Goal: Task Accomplishment & Management: Complete application form

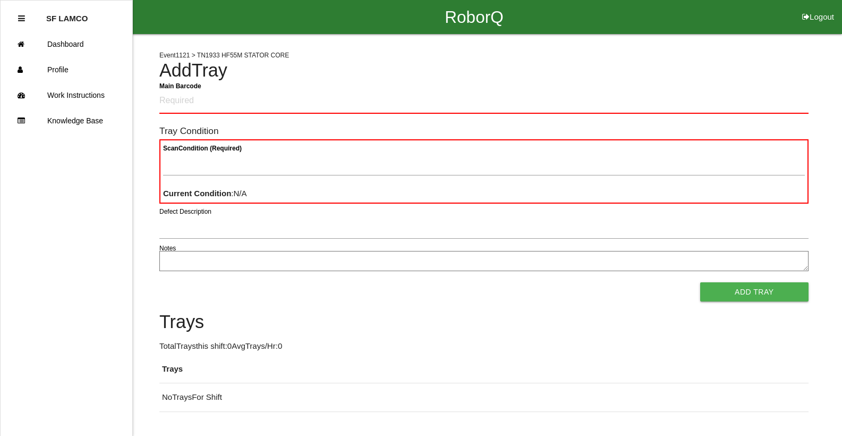
scroll to position [29, 0]
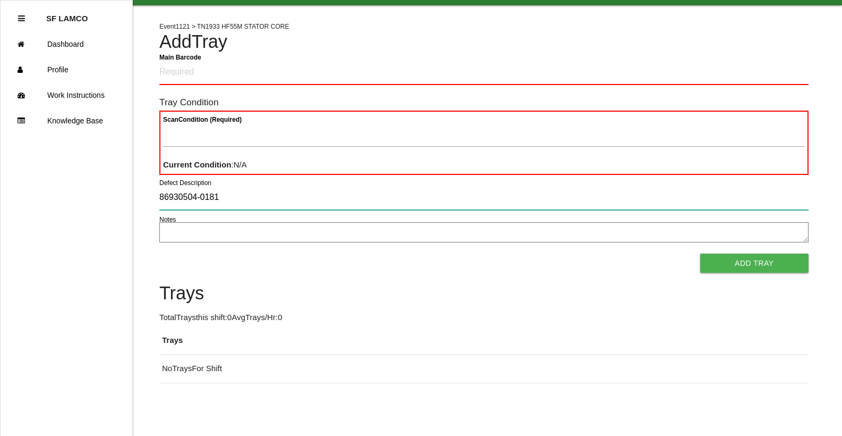
click at [276, 204] on input "86930504-0181" at bounding box center [483, 197] width 649 height 24
type input "8"
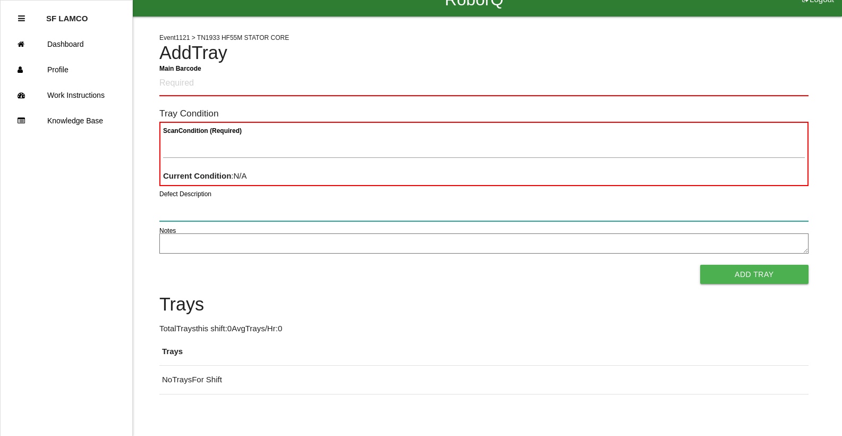
scroll to position [0, 0]
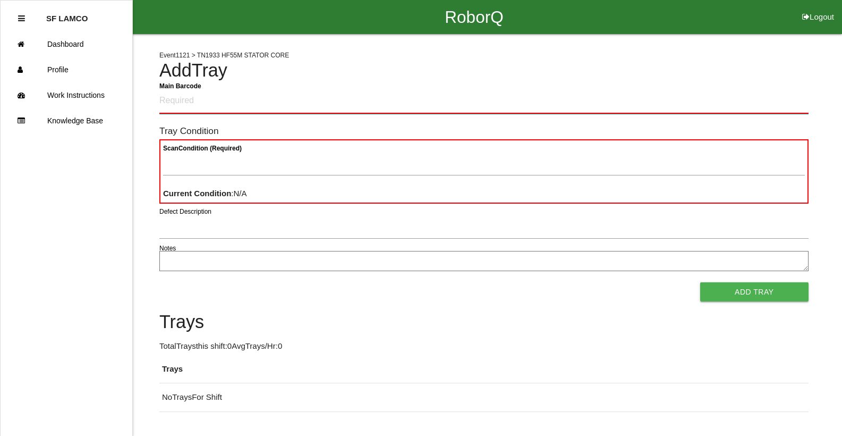
click at [188, 103] on Barcode "Main Barcode" at bounding box center [483, 101] width 649 height 25
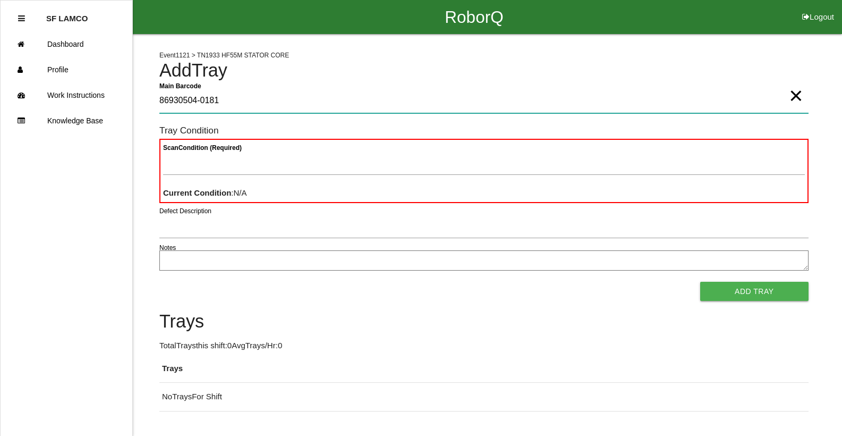
type Barcode "86930504-0181"
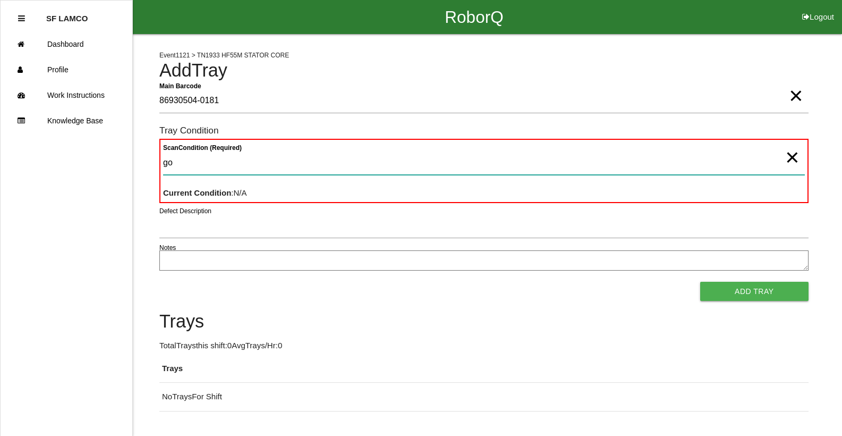
type Condition "goo"
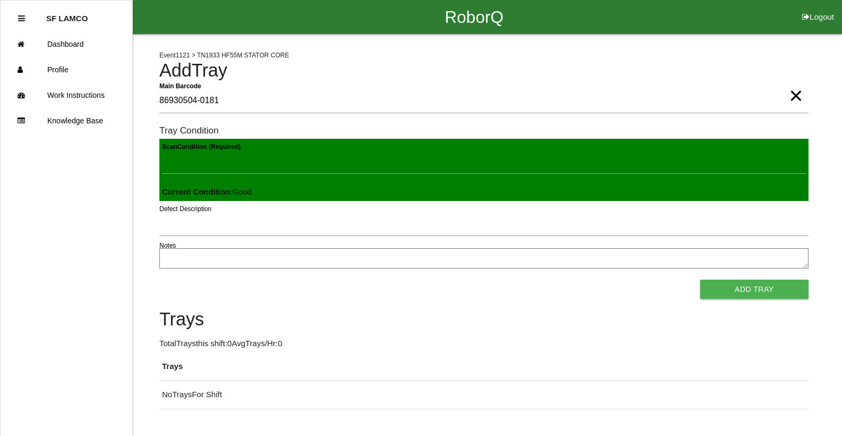
click at [700, 280] on button "Add Tray" at bounding box center [754, 289] width 108 height 19
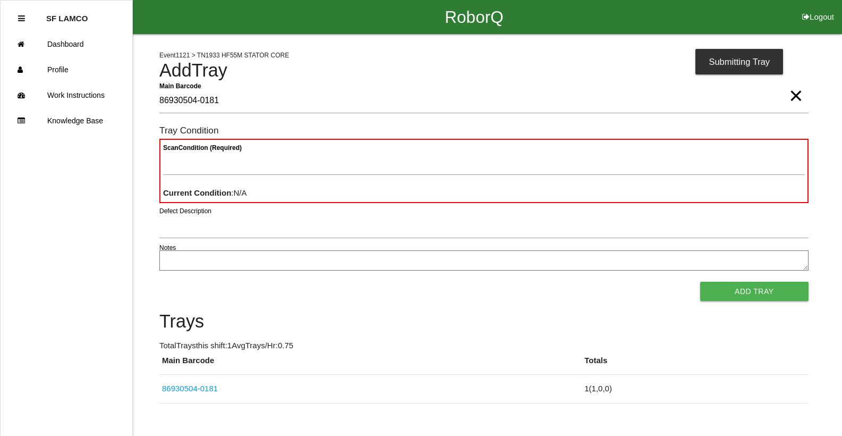
type Barcode "86930504-0181"
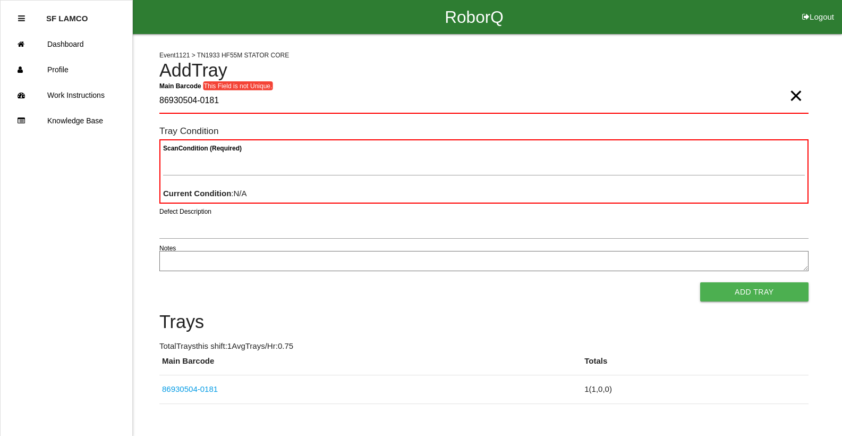
click at [794, 95] on span "×" at bounding box center [796, 84] width 14 height 21
click at [735, 97] on Barcode "Main Barcode" at bounding box center [483, 101] width 649 height 25
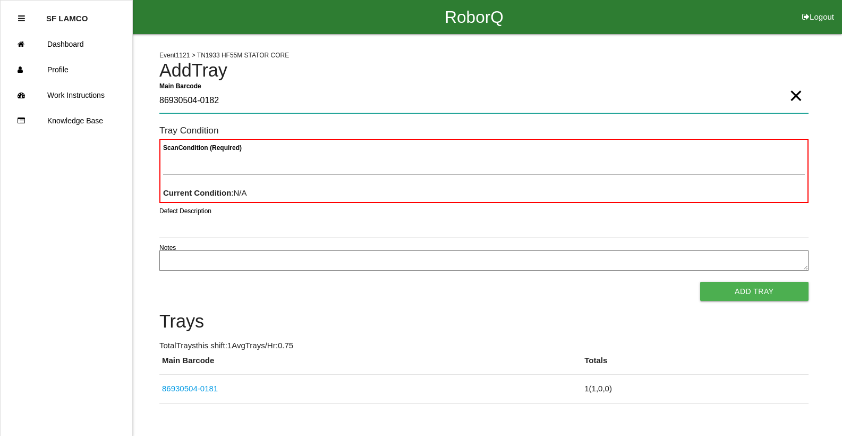
type Barcode "86930504-0182"
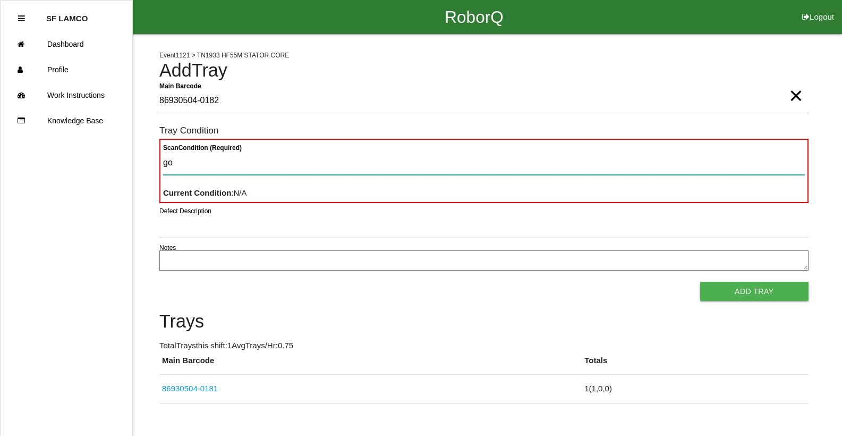
type Condition "goo"
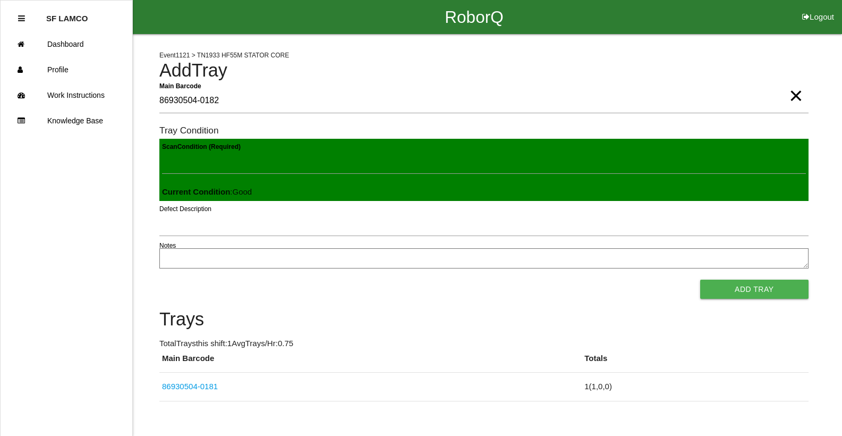
click at [700, 280] on button "Add Tray" at bounding box center [754, 289] width 108 height 19
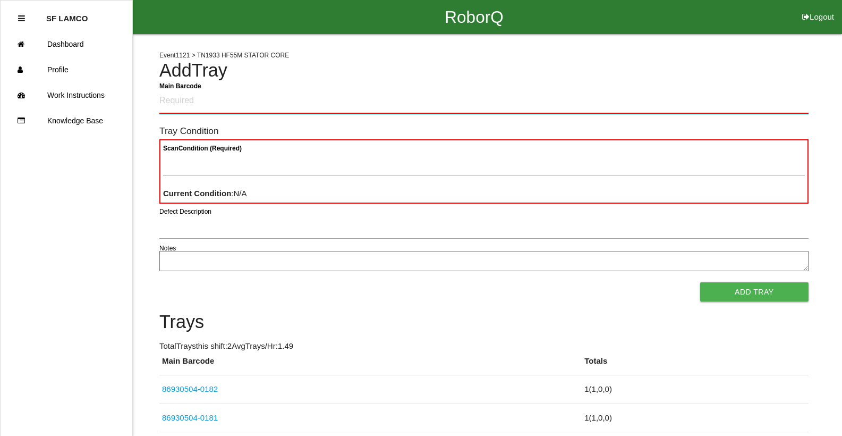
click at [317, 103] on Barcode "Main Barcode" at bounding box center [483, 101] width 649 height 25
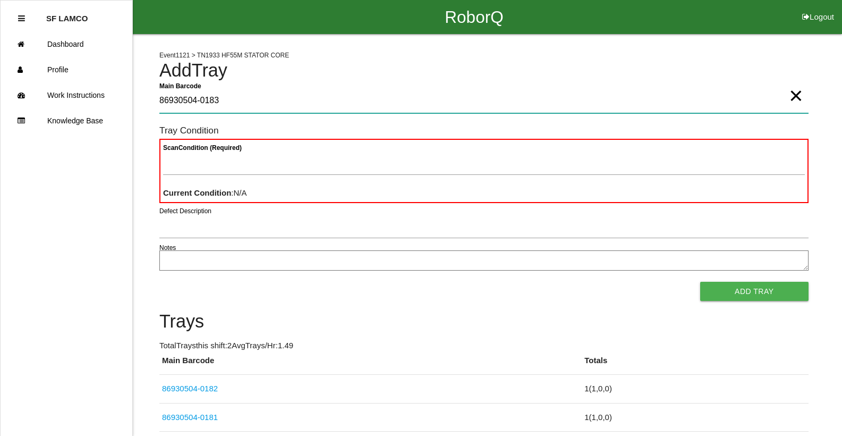
type Barcode "86930504-0183"
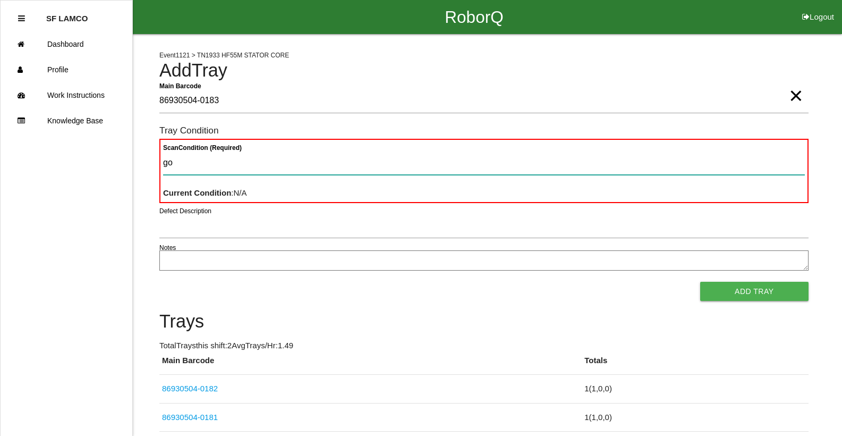
type Condition "goo"
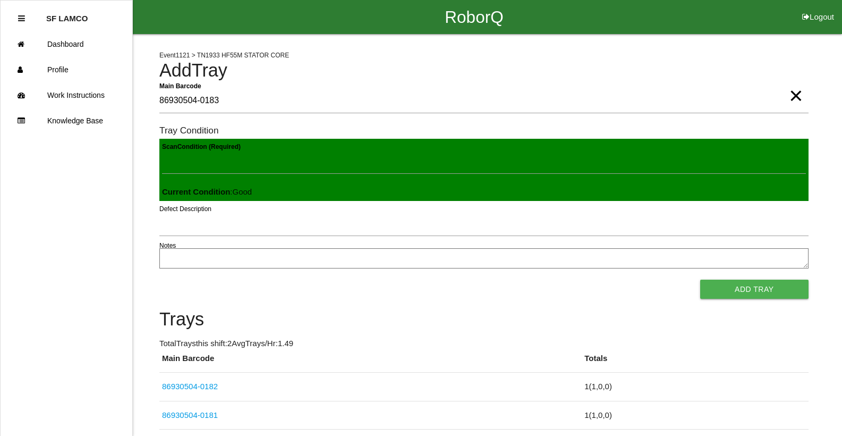
click at [700, 280] on button "Add Tray" at bounding box center [754, 289] width 108 height 19
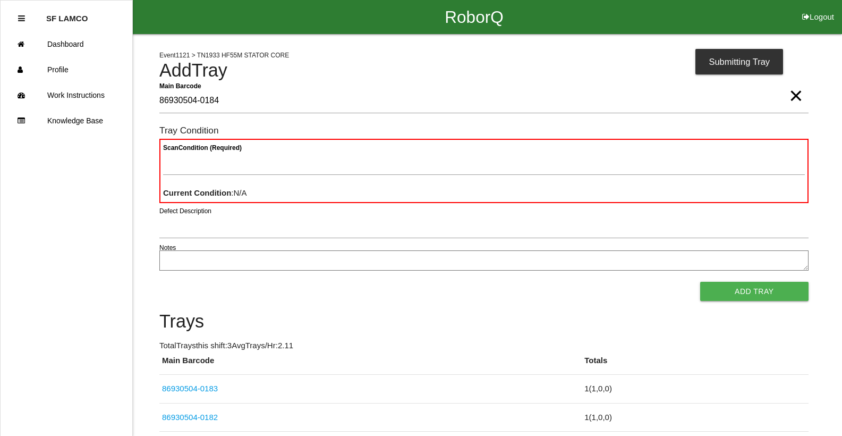
type Barcode "86930504-0184"
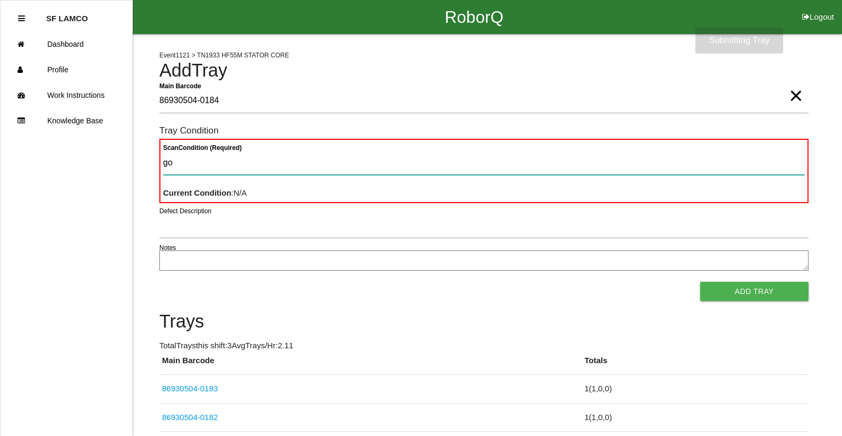
type Condition "goo"
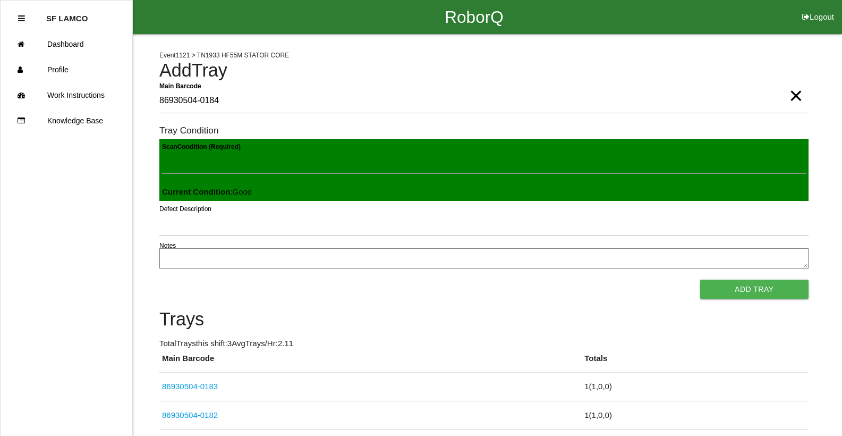
click at [700, 280] on button "Add Tray" at bounding box center [754, 289] width 108 height 19
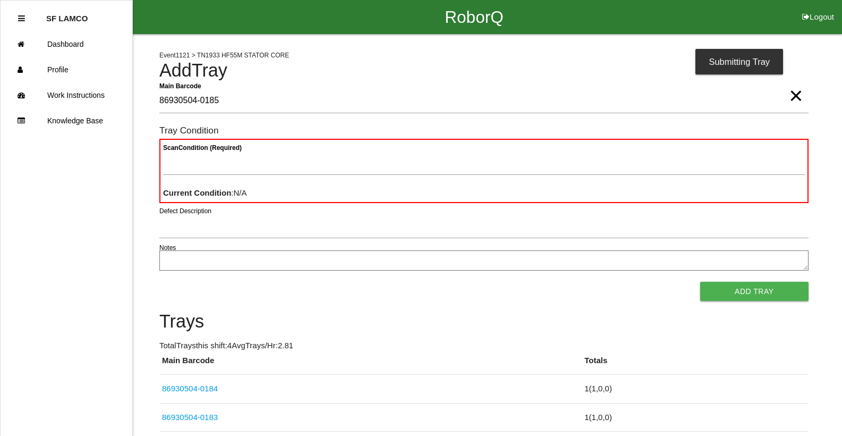
type Barcode "86930504-0185"
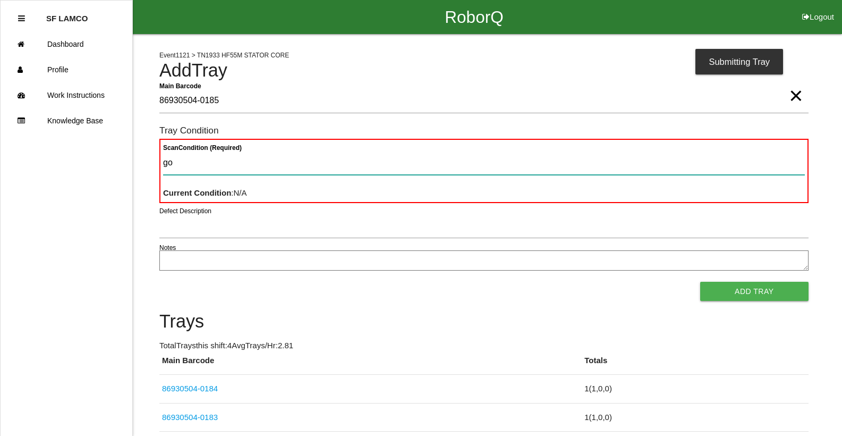
type Condition "goo"
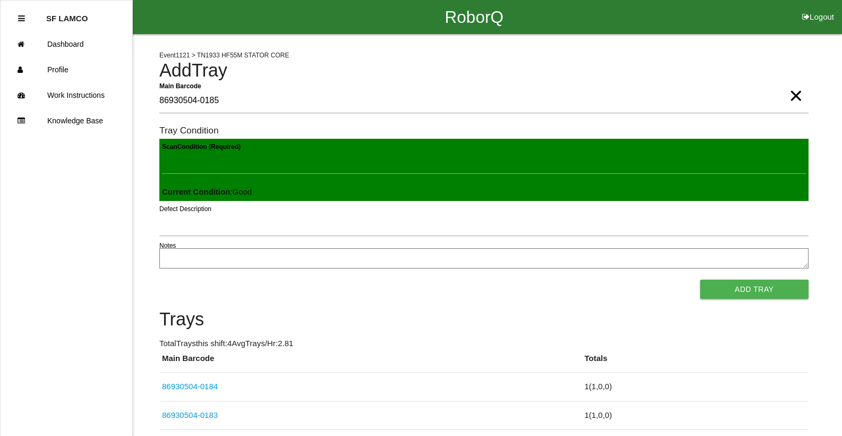
click at [700, 280] on button "Add Tray" at bounding box center [754, 289] width 108 height 19
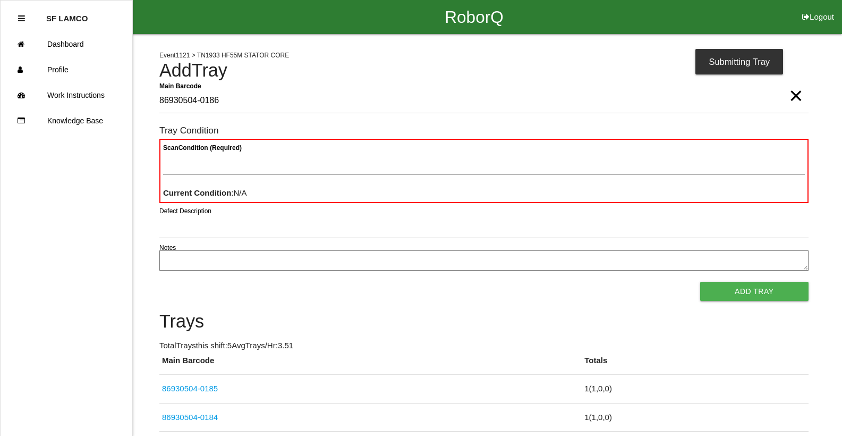
type Barcode "86930504-0186"
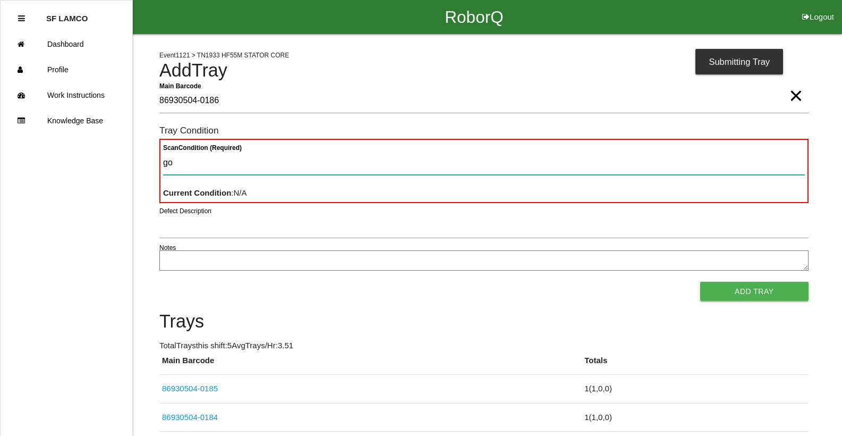
type Condition "goo"
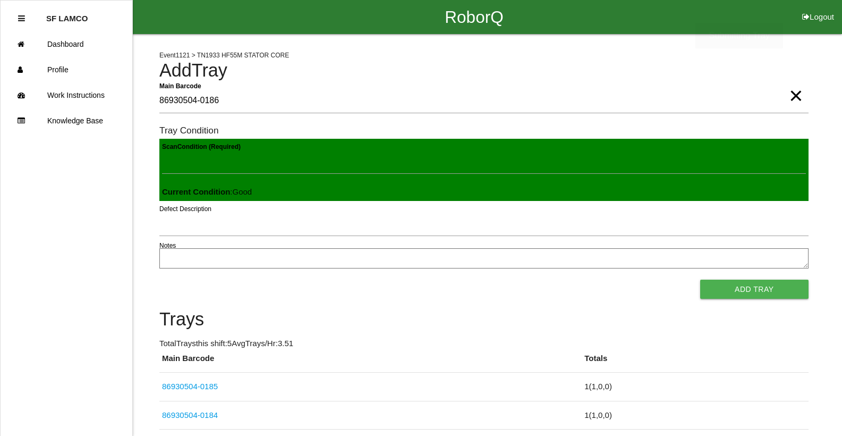
click at [700, 280] on button "Add Tray" at bounding box center [754, 289] width 108 height 19
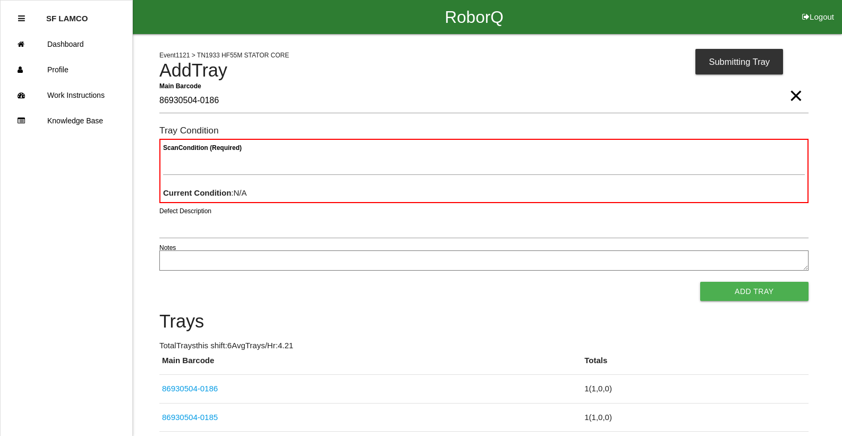
type Barcode "86930504-0186"
click at [790, 94] on span "×" at bounding box center [796, 84] width 14 height 21
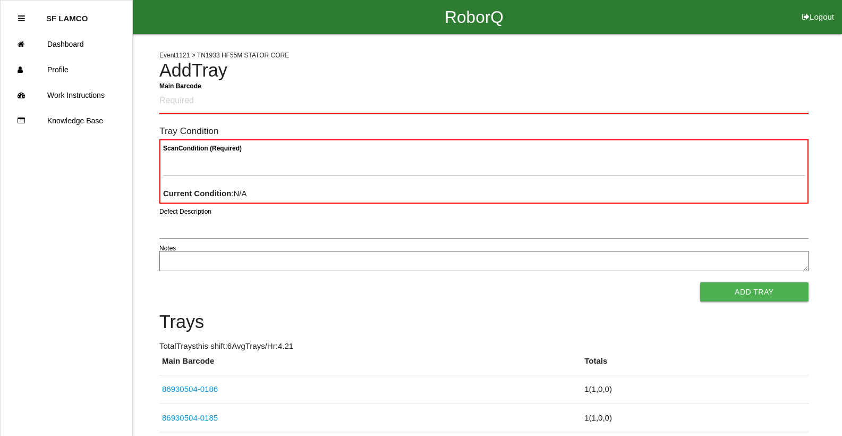
click at [276, 100] on Barcode "Main Barcode" at bounding box center [483, 101] width 649 height 25
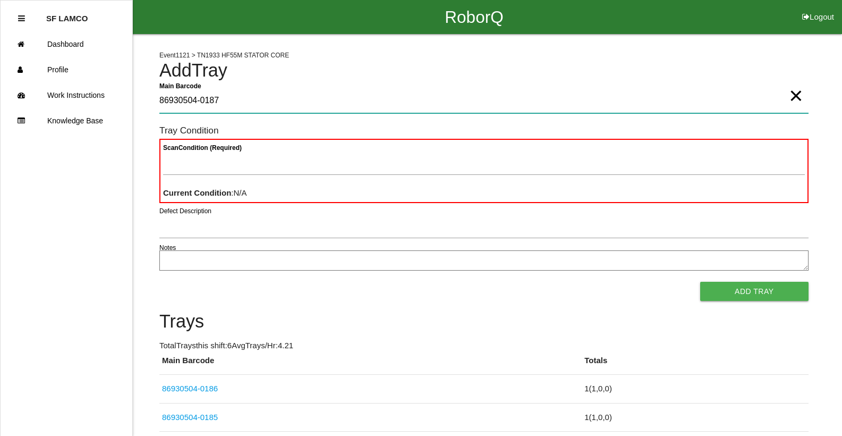
type Barcode "86930504-0187"
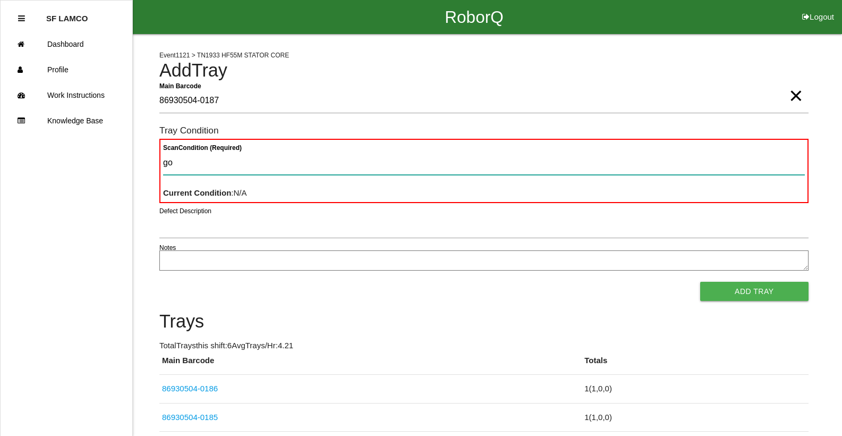
type Condition "goo"
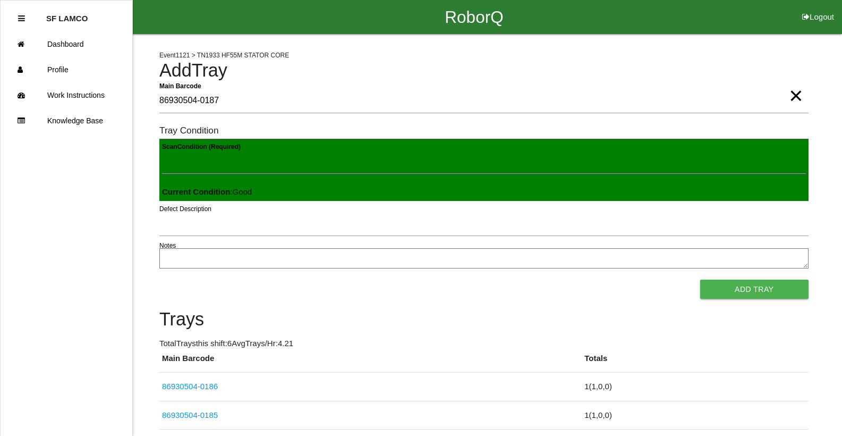
click at [700, 280] on button "Add Tray" at bounding box center [754, 289] width 108 height 19
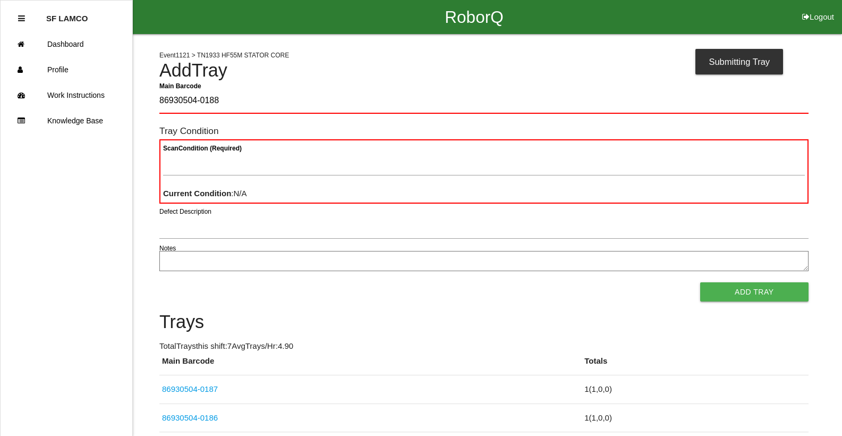
type Barcode "86930504-0188"
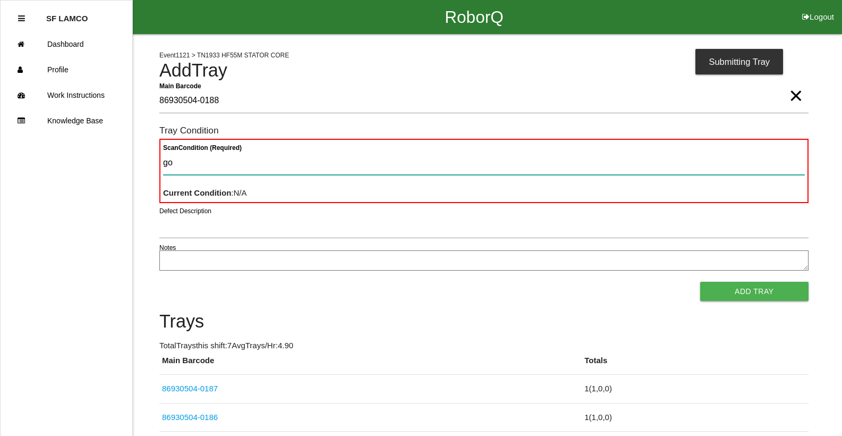
type Condition "goo"
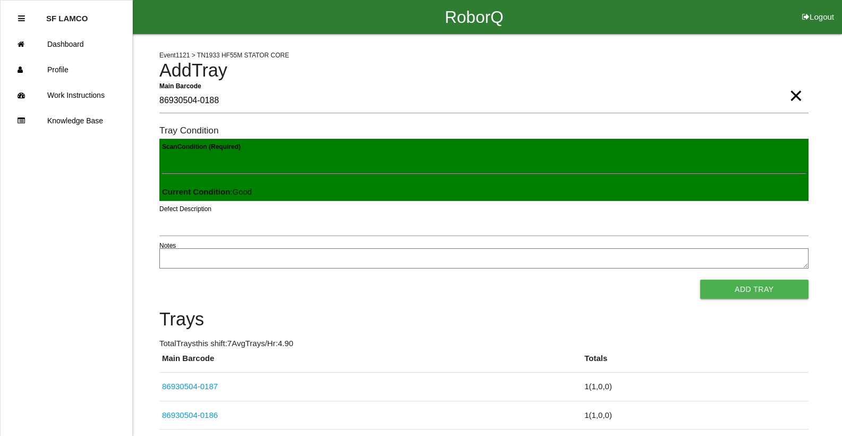
click at [700, 280] on button "Add Tray" at bounding box center [754, 289] width 108 height 19
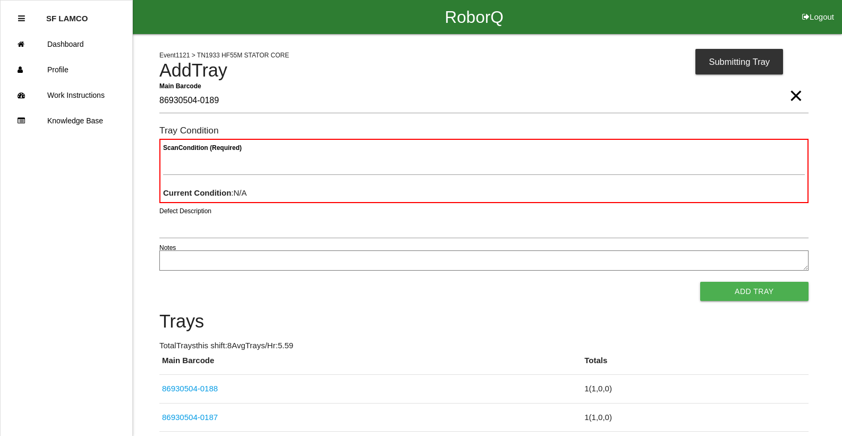
type Barcode "86930504-0189"
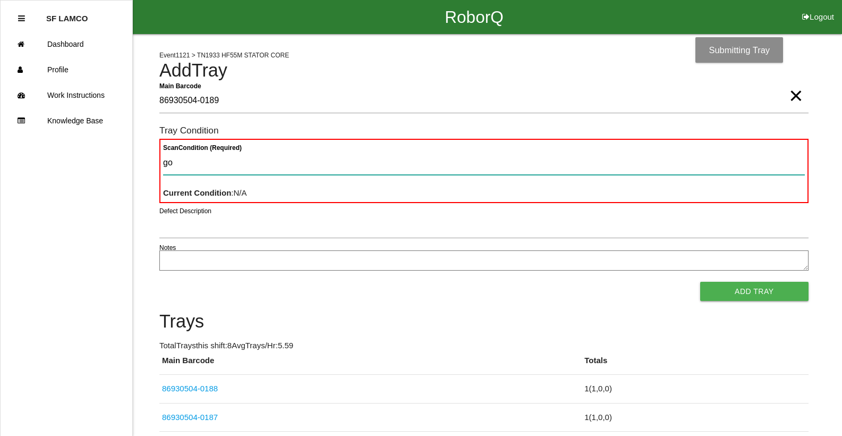
type Condition "goo"
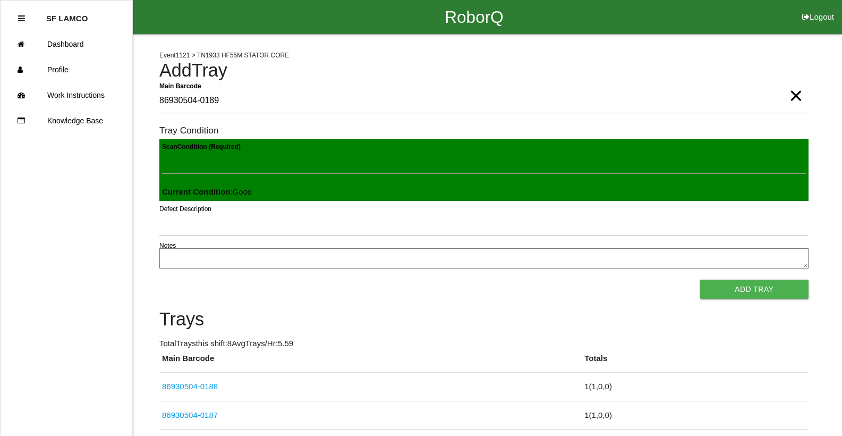
click at [700, 280] on button "Add Tray" at bounding box center [754, 289] width 108 height 19
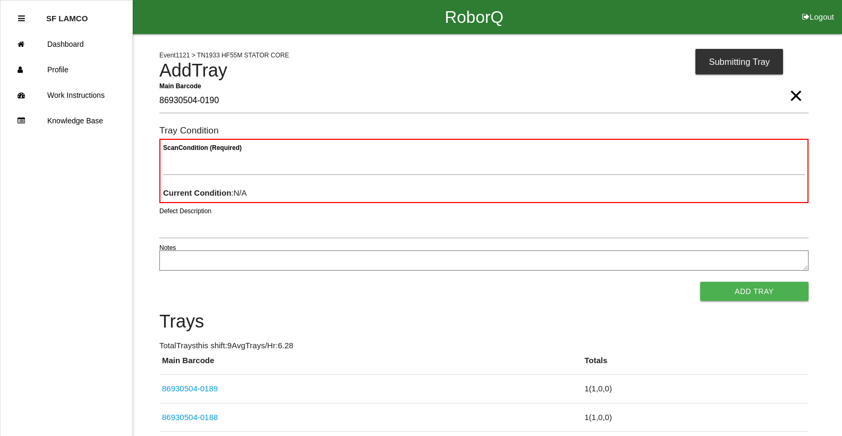
type Barcode "86930504-0190"
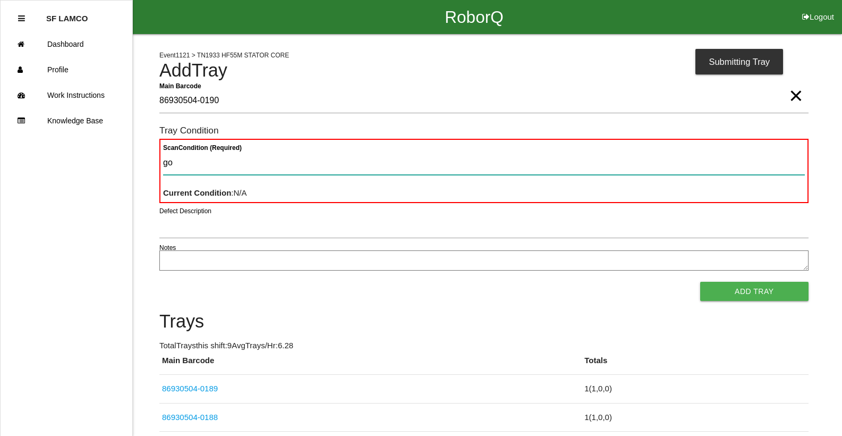
type Condition "goo"
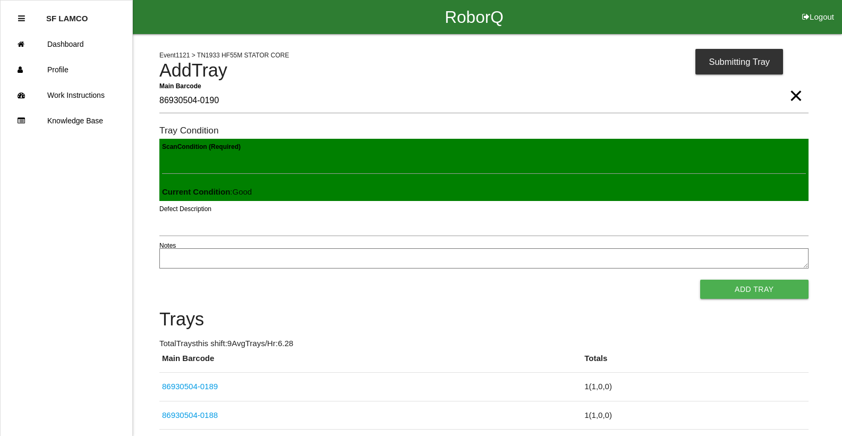
click at [700, 280] on button "Add Tray" at bounding box center [754, 289] width 108 height 19
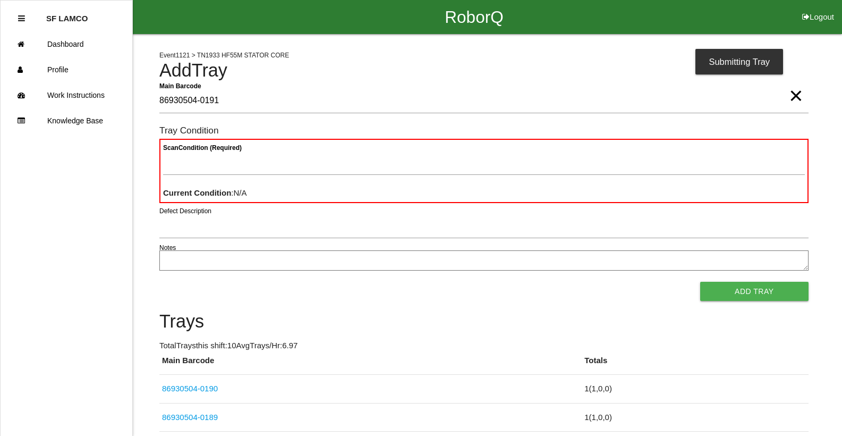
type Barcode "86930504-0191"
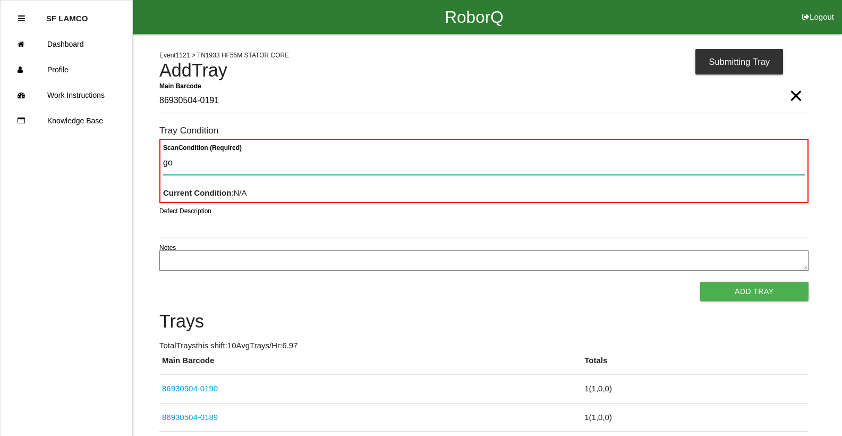
type Condition "goo"
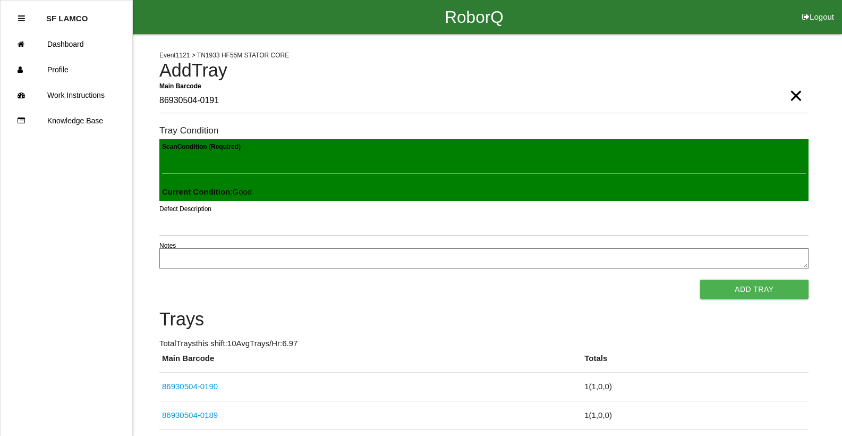
click at [700, 280] on button "Add Tray" at bounding box center [754, 289] width 108 height 19
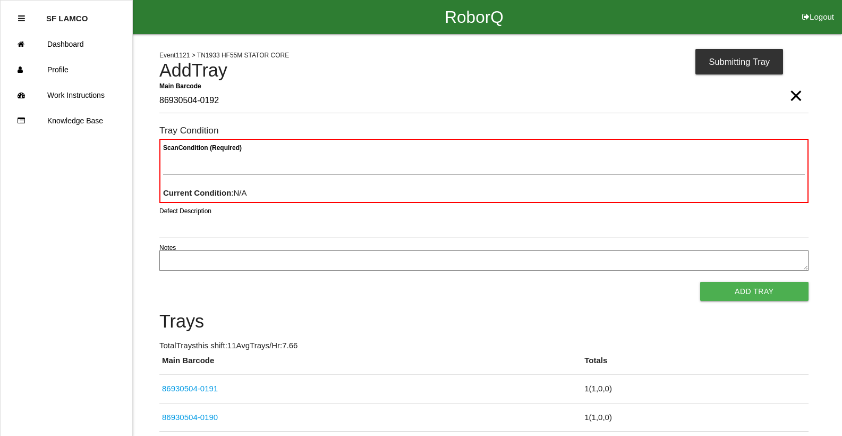
type Barcode "86930504-0192"
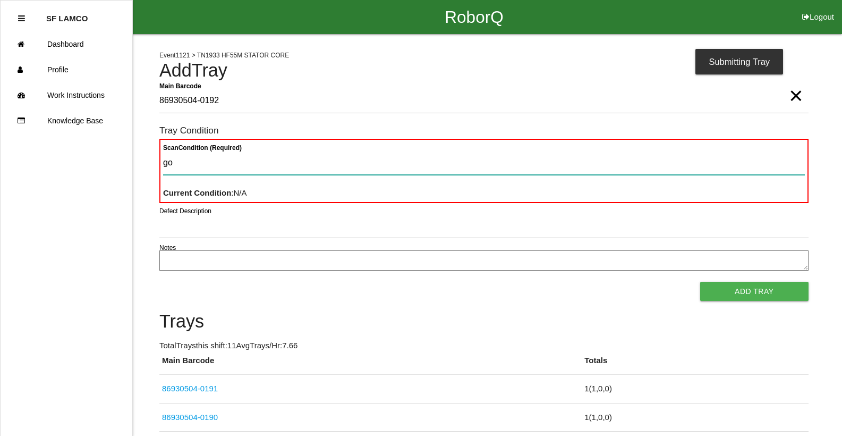
type Condition "goo"
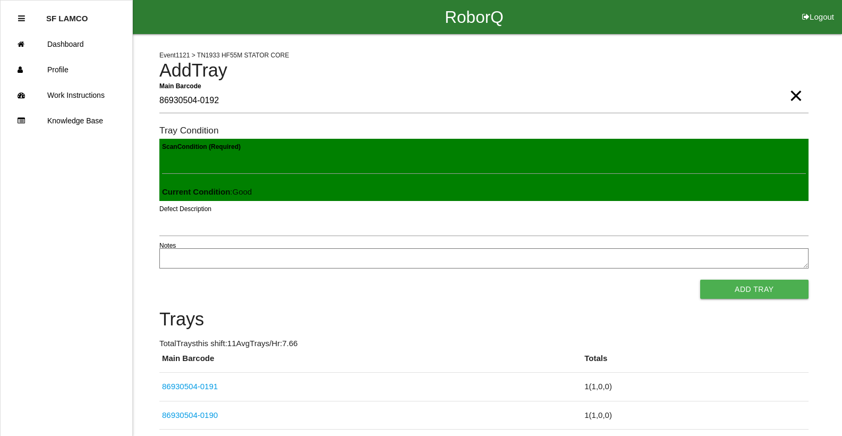
click at [700, 280] on button "Add Tray" at bounding box center [754, 289] width 108 height 19
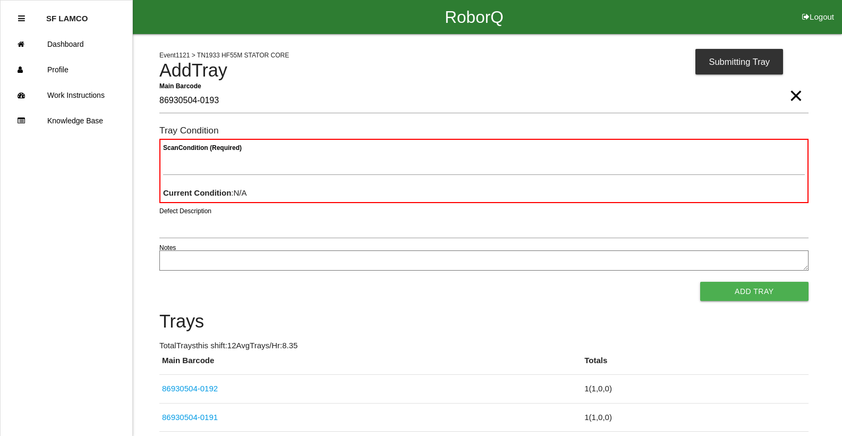
type Barcode "86930504-0193"
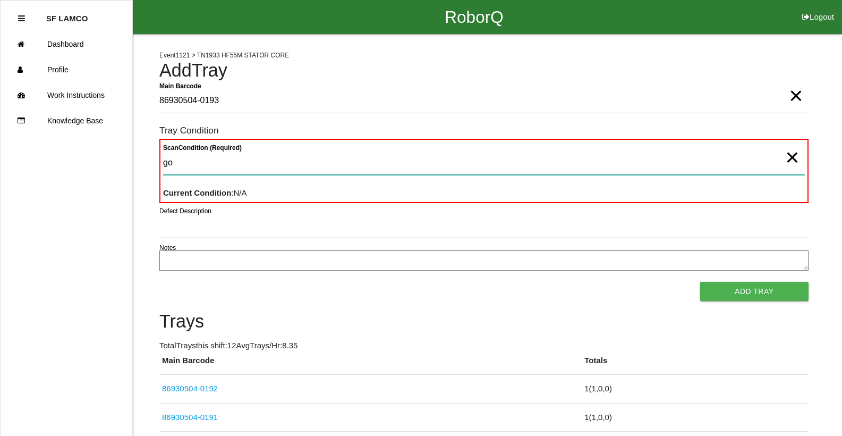
type Condition "goo"
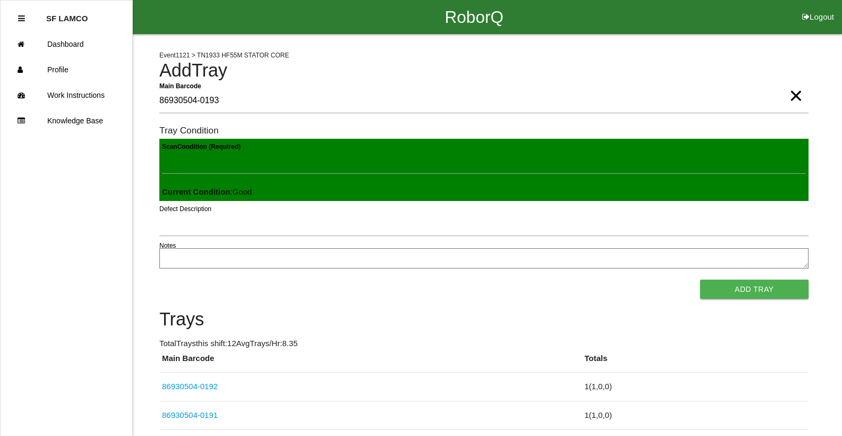
click at [700, 280] on button "Add Tray" at bounding box center [754, 289] width 108 height 19
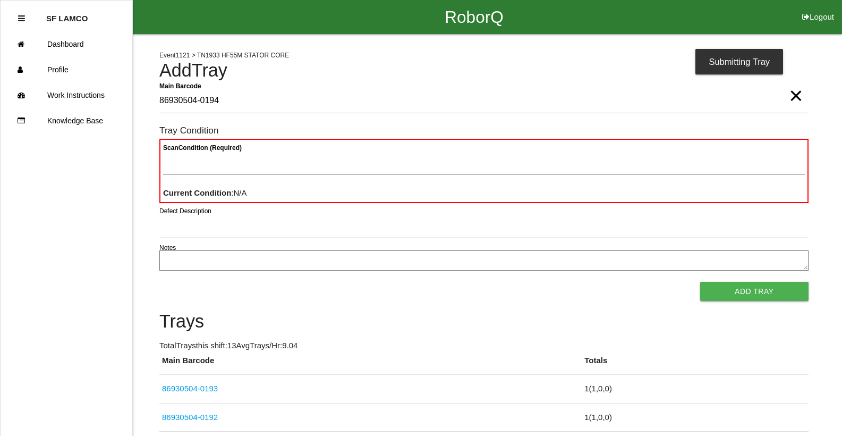
type Barcode "86930504-0194"
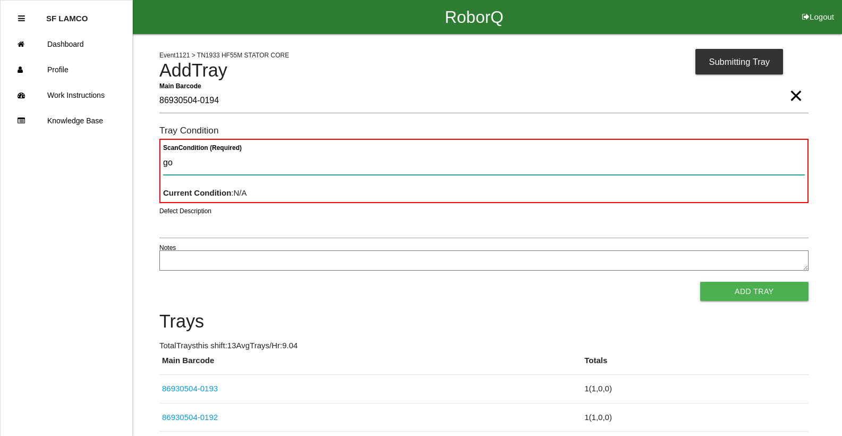
type Condition "goo"
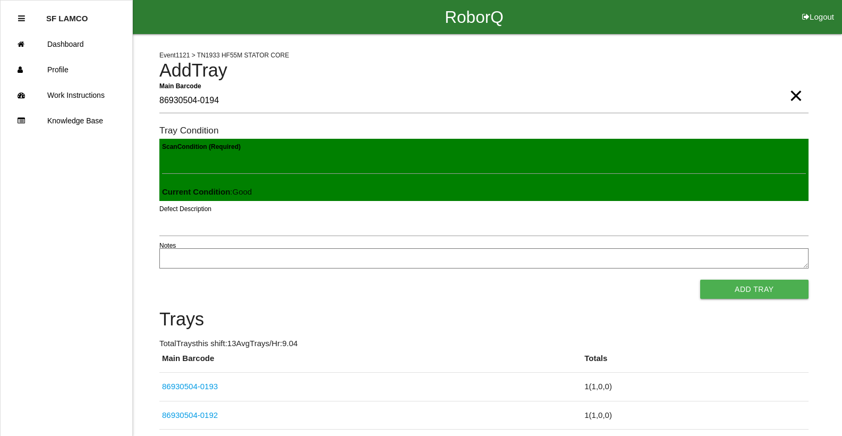
click at [700, 280] on button "Add Tray" at bounding box center [754, 289] width 108 height 19
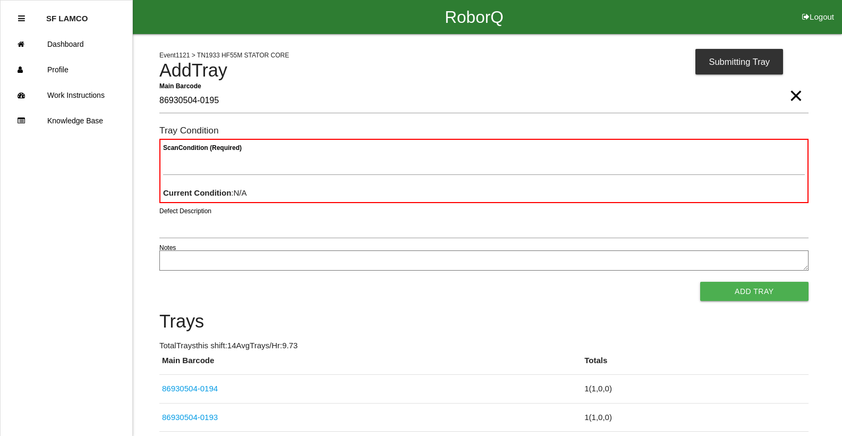
type Barcode "86930504-0195"
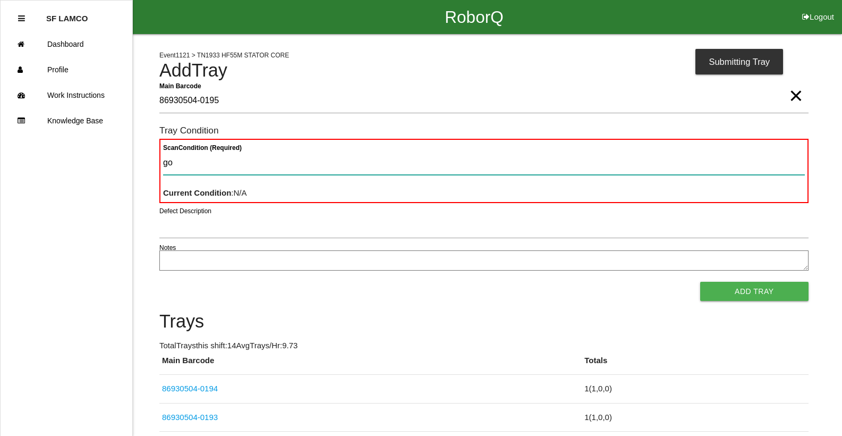
type Condition "goo"
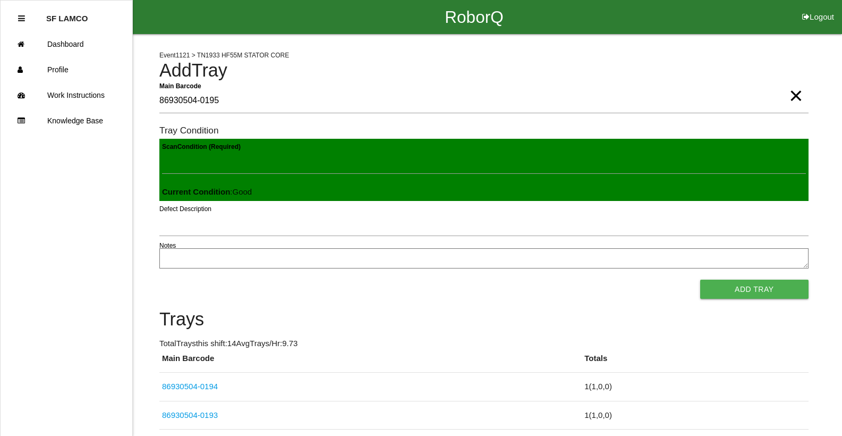
click at [700, 280] on button "Add Tray" at bounding box center [754, 289] width 108 height 19
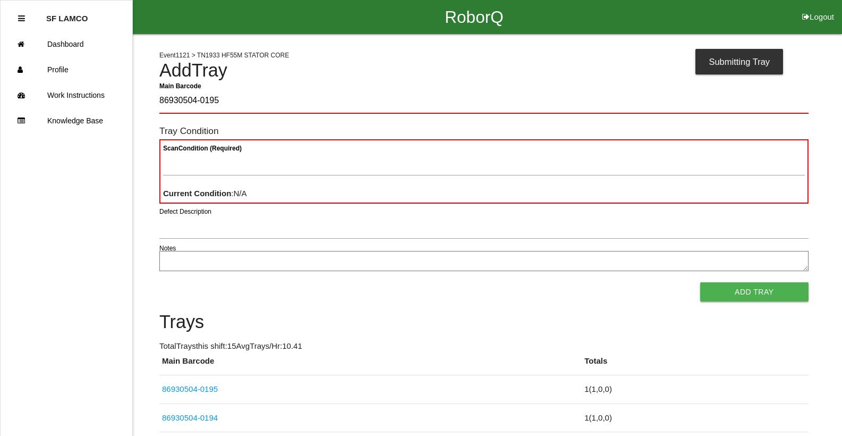
type Barcode "86930504-0195"
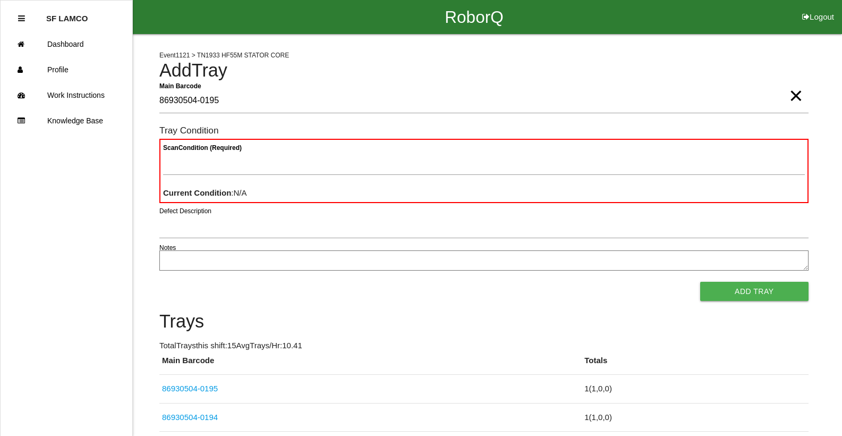
drag, startPoint x: 789, startPoint y: 90, endPoint x: 781, endPoint y: 94, distance: 9.5
click at [789, 91] on span "×" at bounding box center [796, 84] width 14 height 21
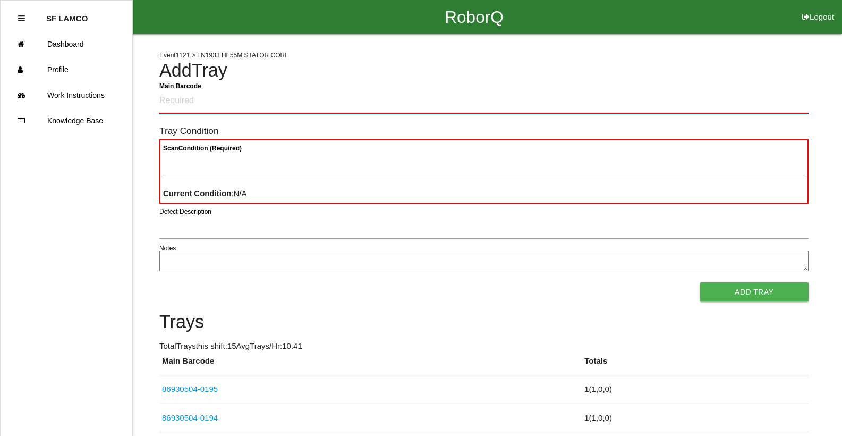
click at [710, 110] on Barcode "Main Barcode" at bounding box center [483, 101] width 649 height 25
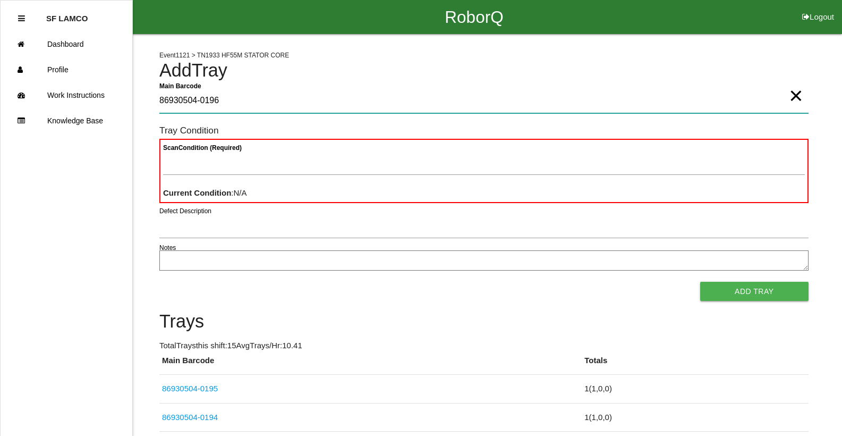
type Barcode "86930504-0196"
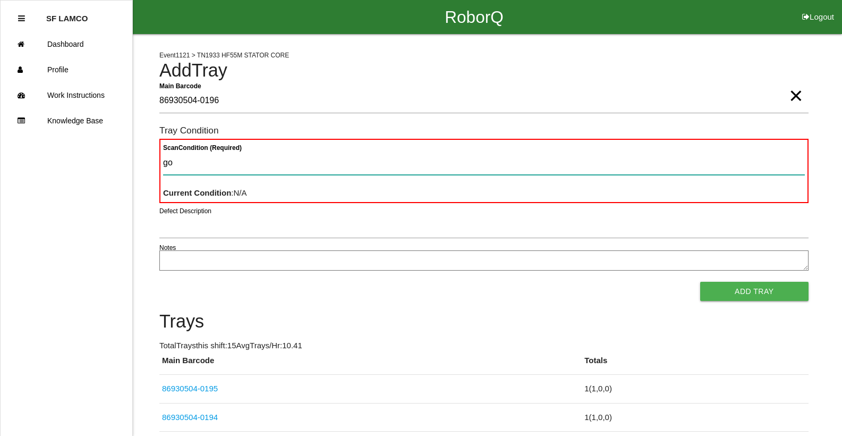
type Condition "goo"
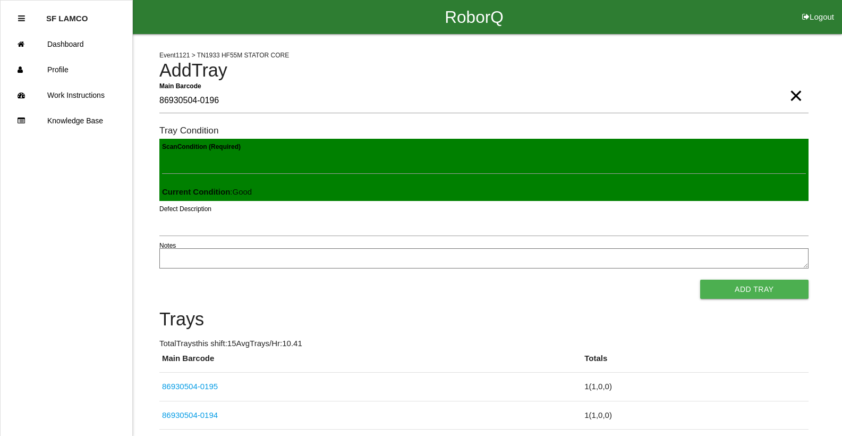
click at [700, 280] on button "Add Tray" at bounding box center [754, 289] width 108 height 19
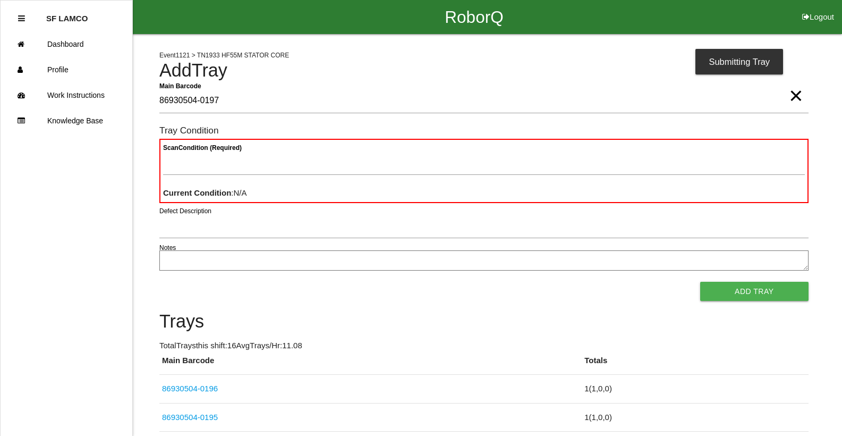
type Barcode "86930504-0197"
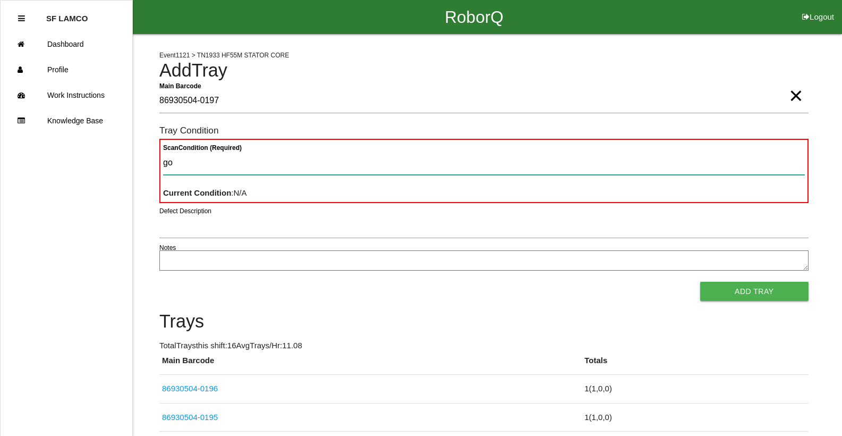
type Condition "goo"
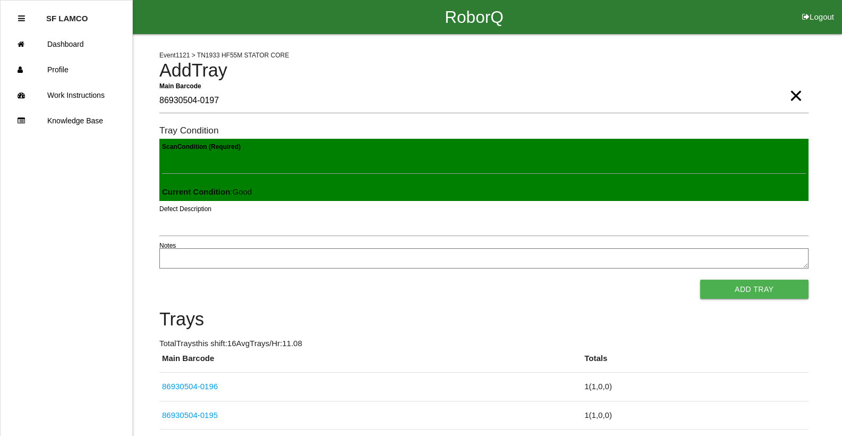
click at [700, 280] on button "Add Tray" at bounding box center [754, 289] width 108 height 19
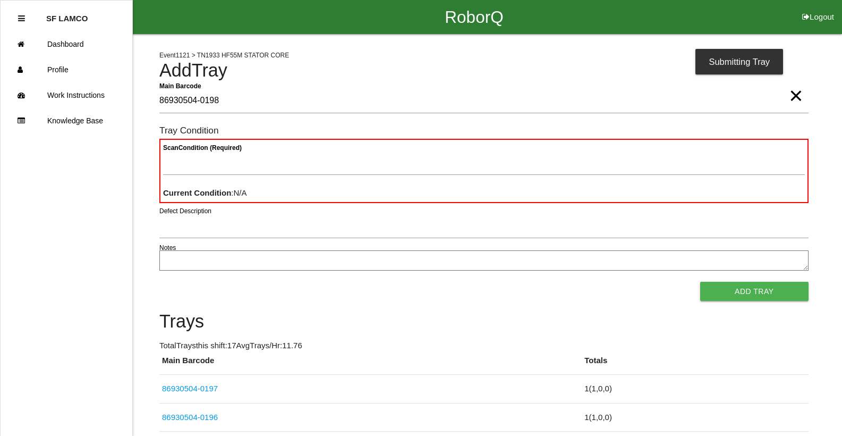
type Barcode "86930504-0198"
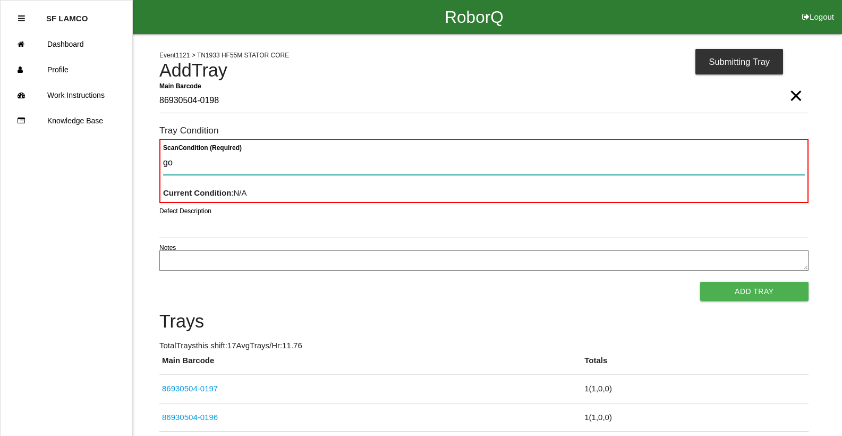
type Condition "goo"
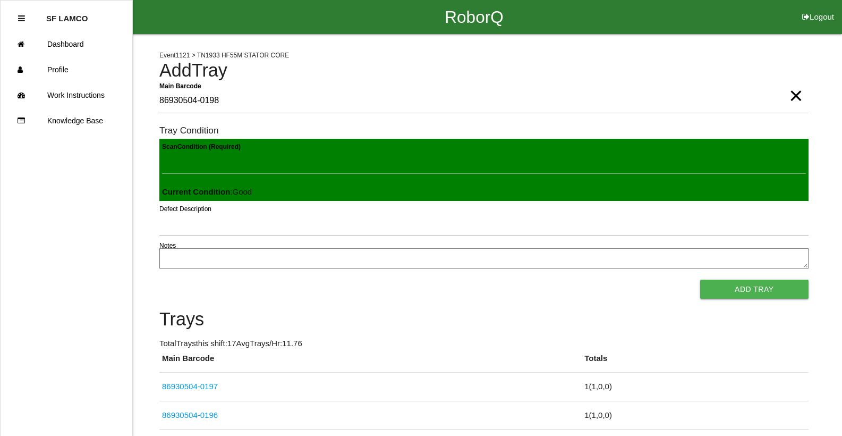
click at [700, 280] on button "Add Tray" at bounding box center [754, 289] width 108 height 19
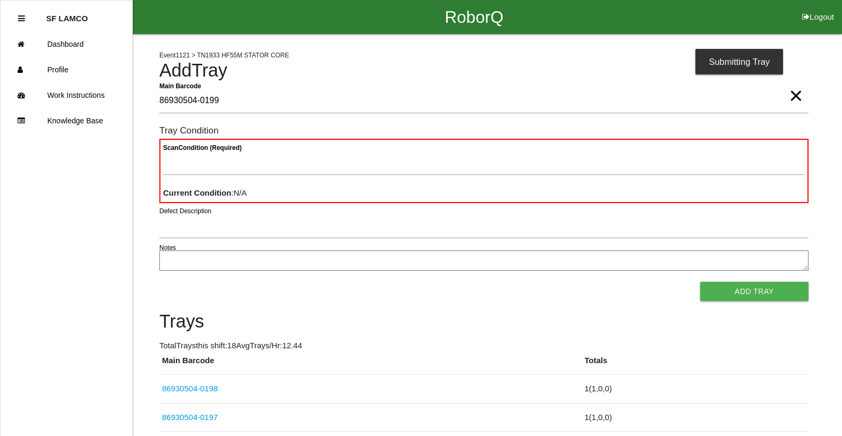
type Barcode "86930504-0199"
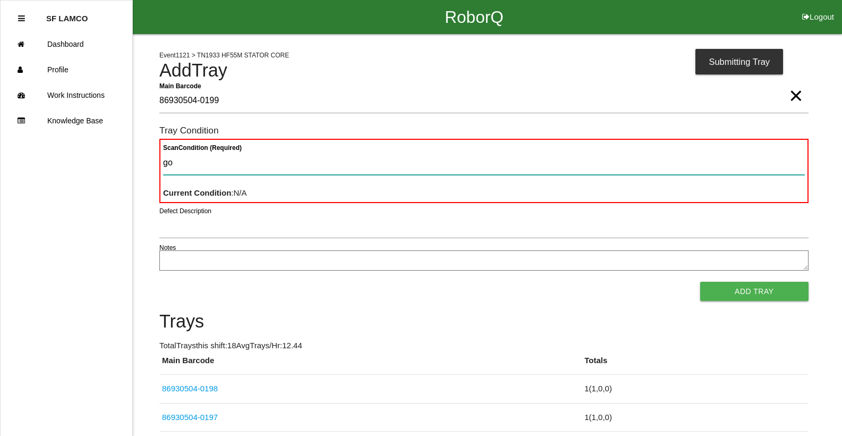
type Condition "goo"
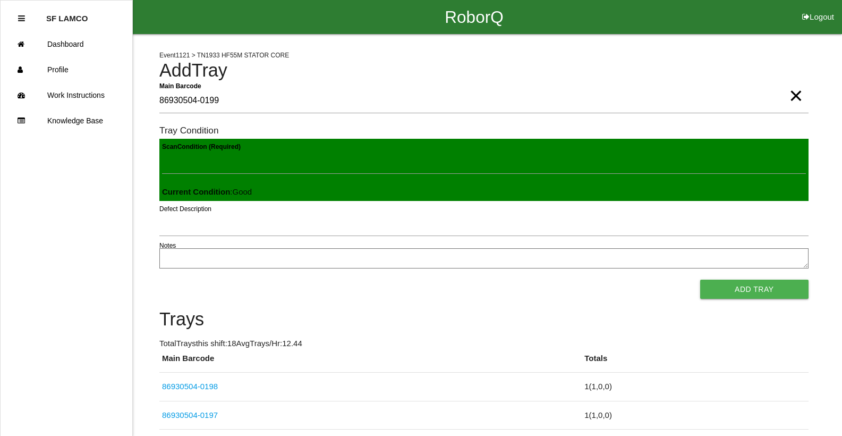
click at [700, 280] on button "Add Tray" at bounding box center [754, 289] width 108 height 19
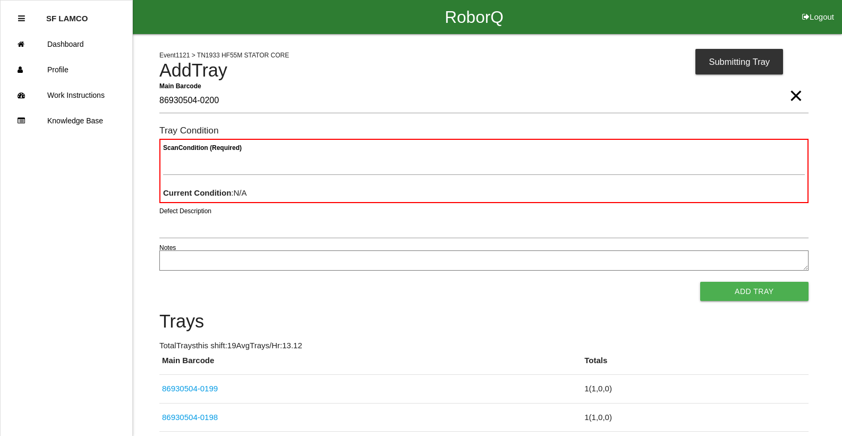
type Barcode "86930504-0200"
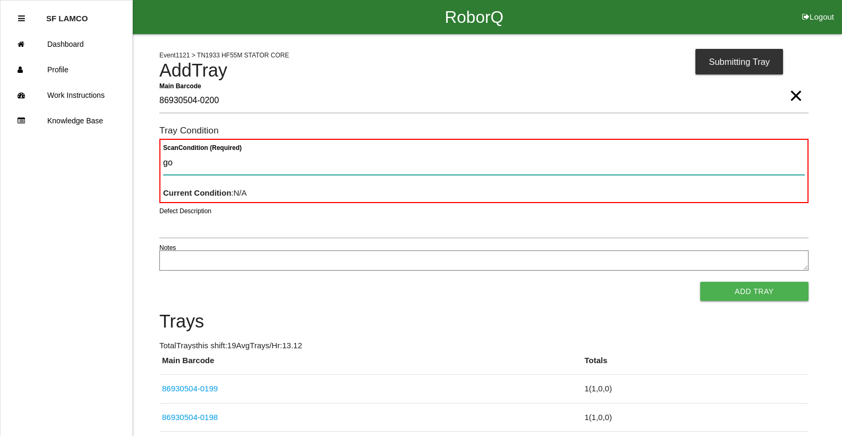
type Condition "goo"
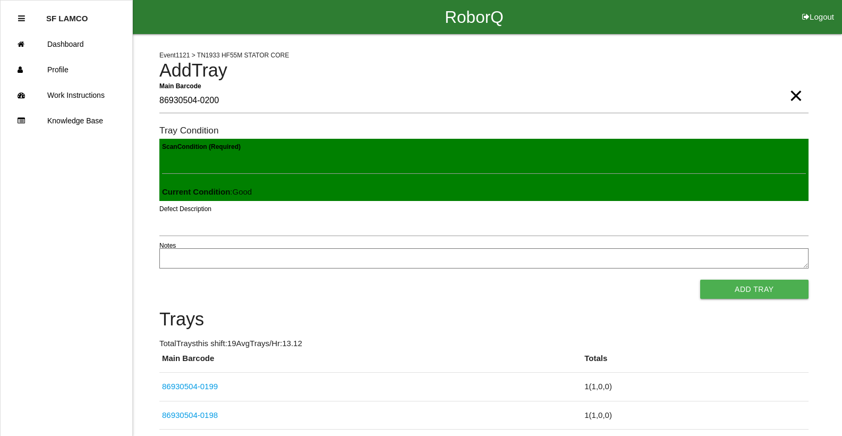
click at [700, 280] on button "Add Tray" at bounding box center [754, 289] width 108 height 19
